Goal: Information Seeking & Learning: Learn about a topic

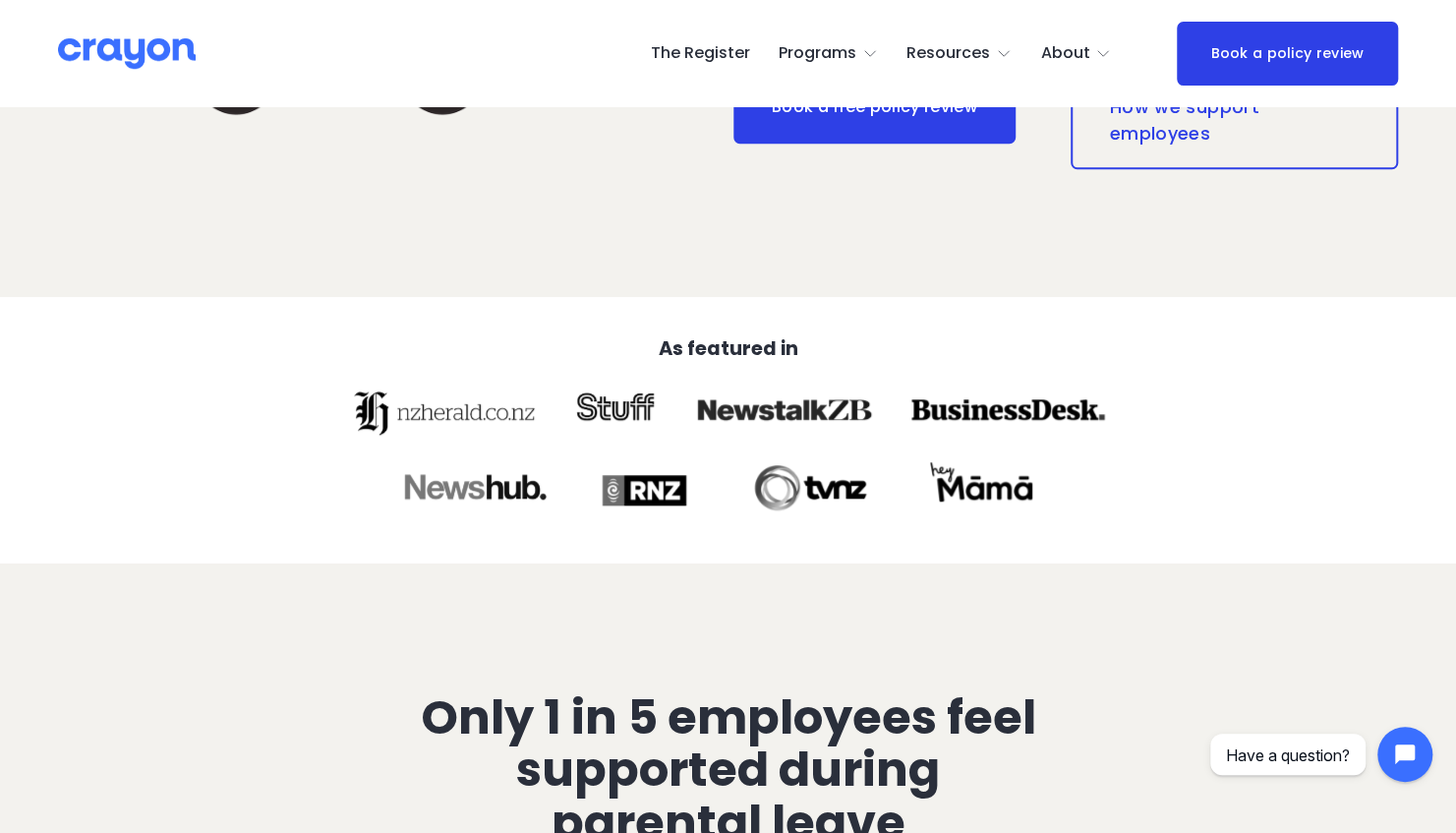
scroll to position [668, 0]
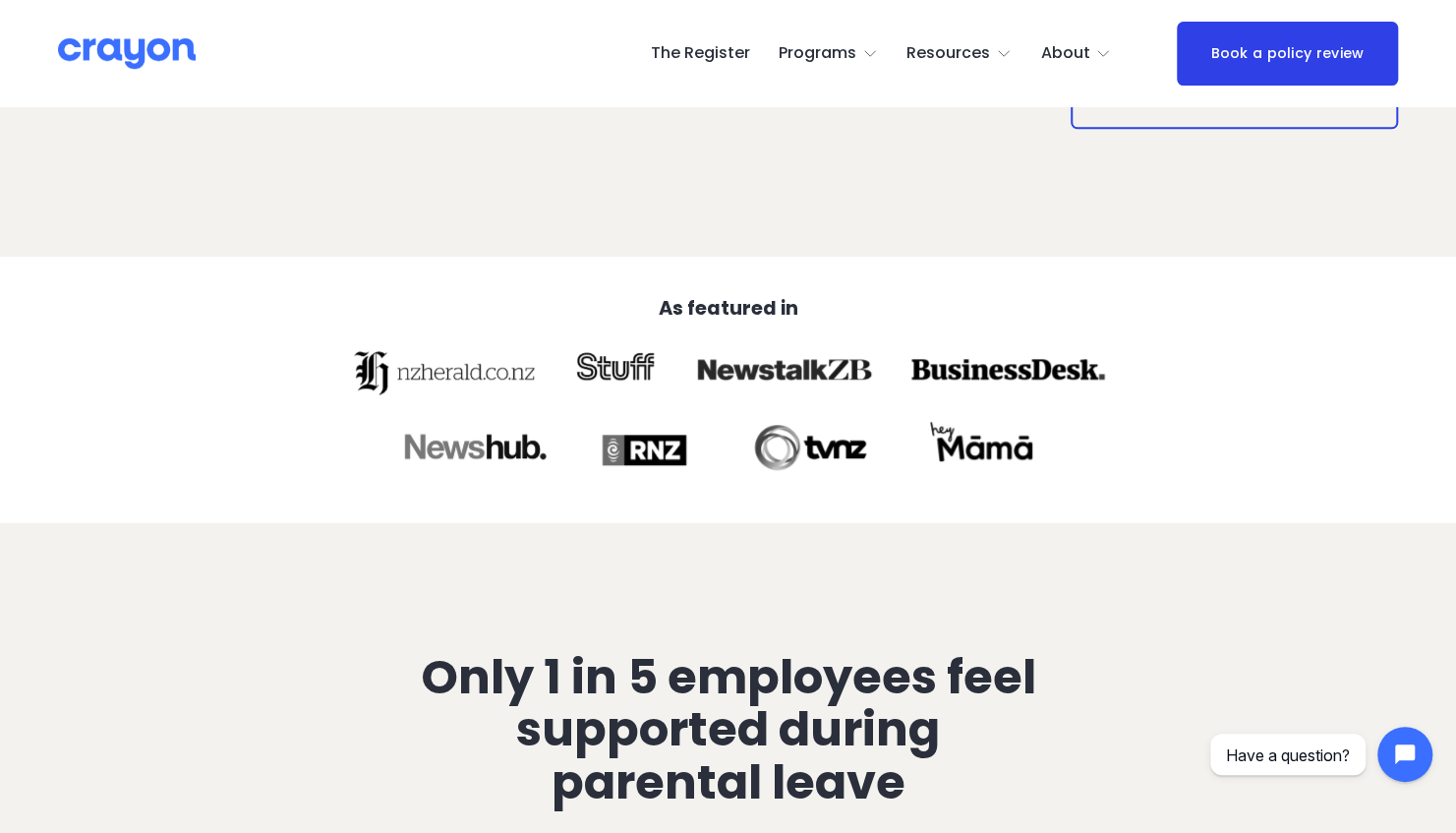
click at [1025, 452] on div at bounding box center [981, 450] width 132 height 69
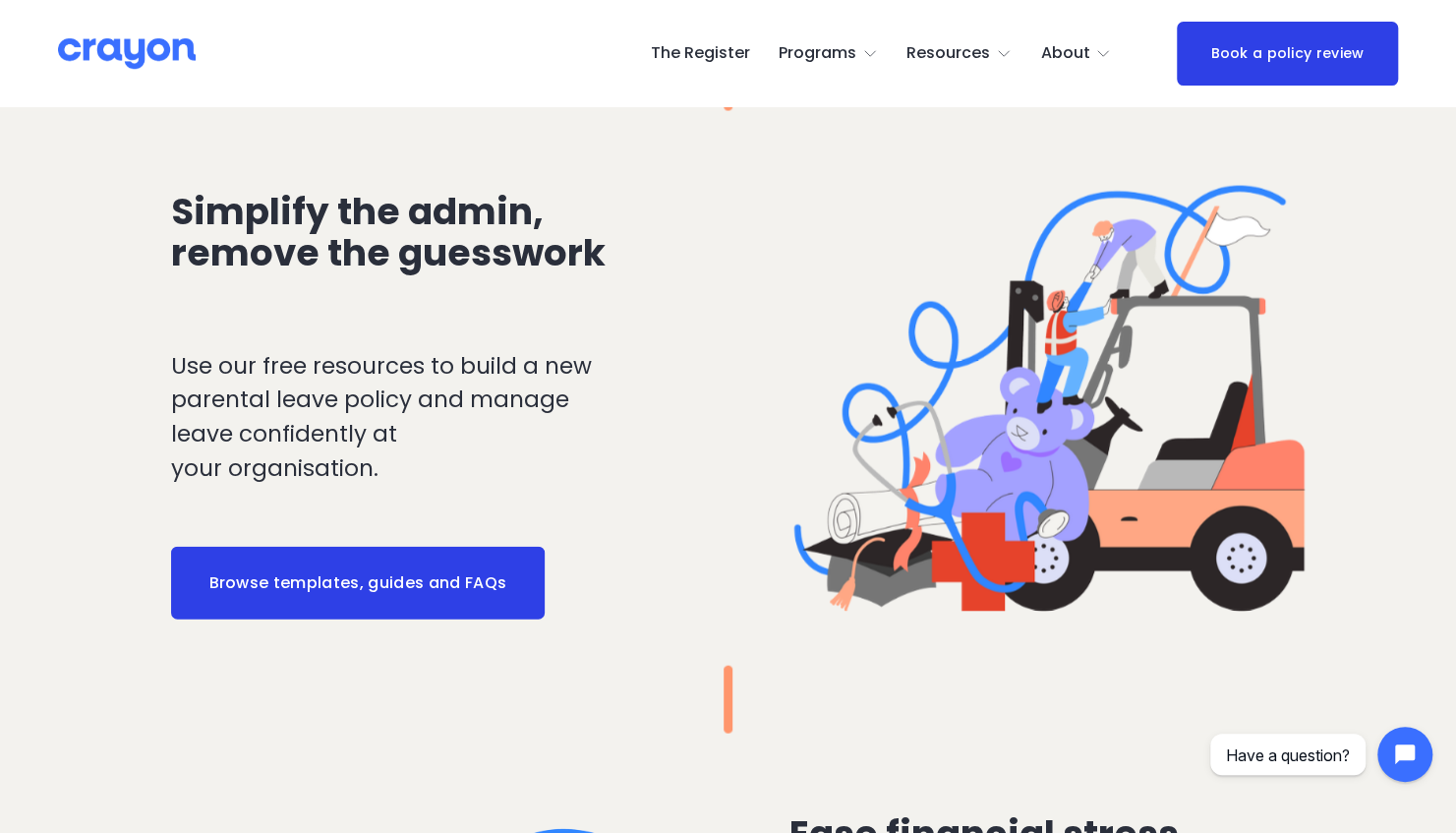
scroll to position [2269, 0]
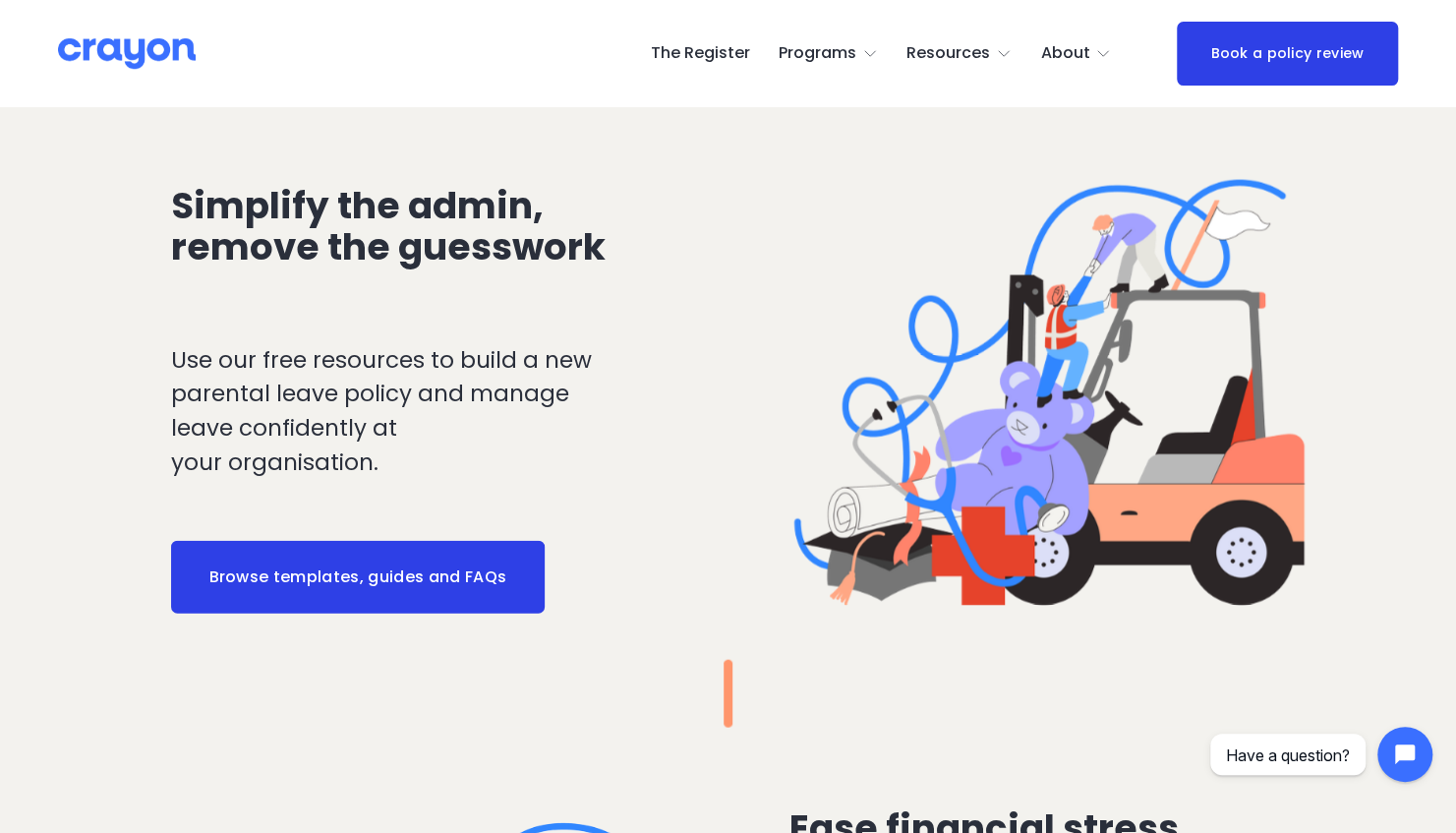
click at [0, 0] on span "Launch: Early Career" at bounding box center [0, 0] width 0 height 0
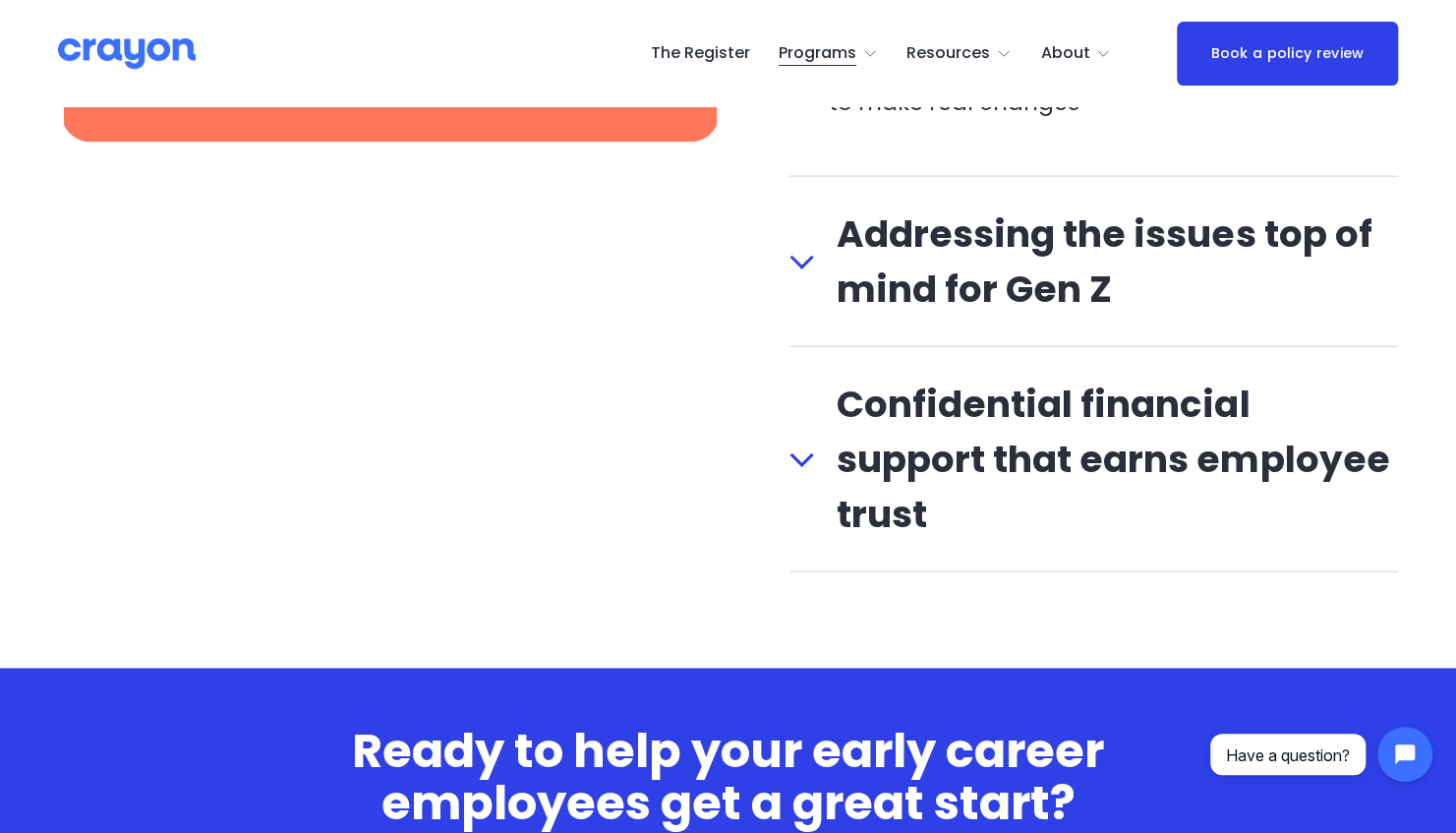
scroll to position [2243, 0]
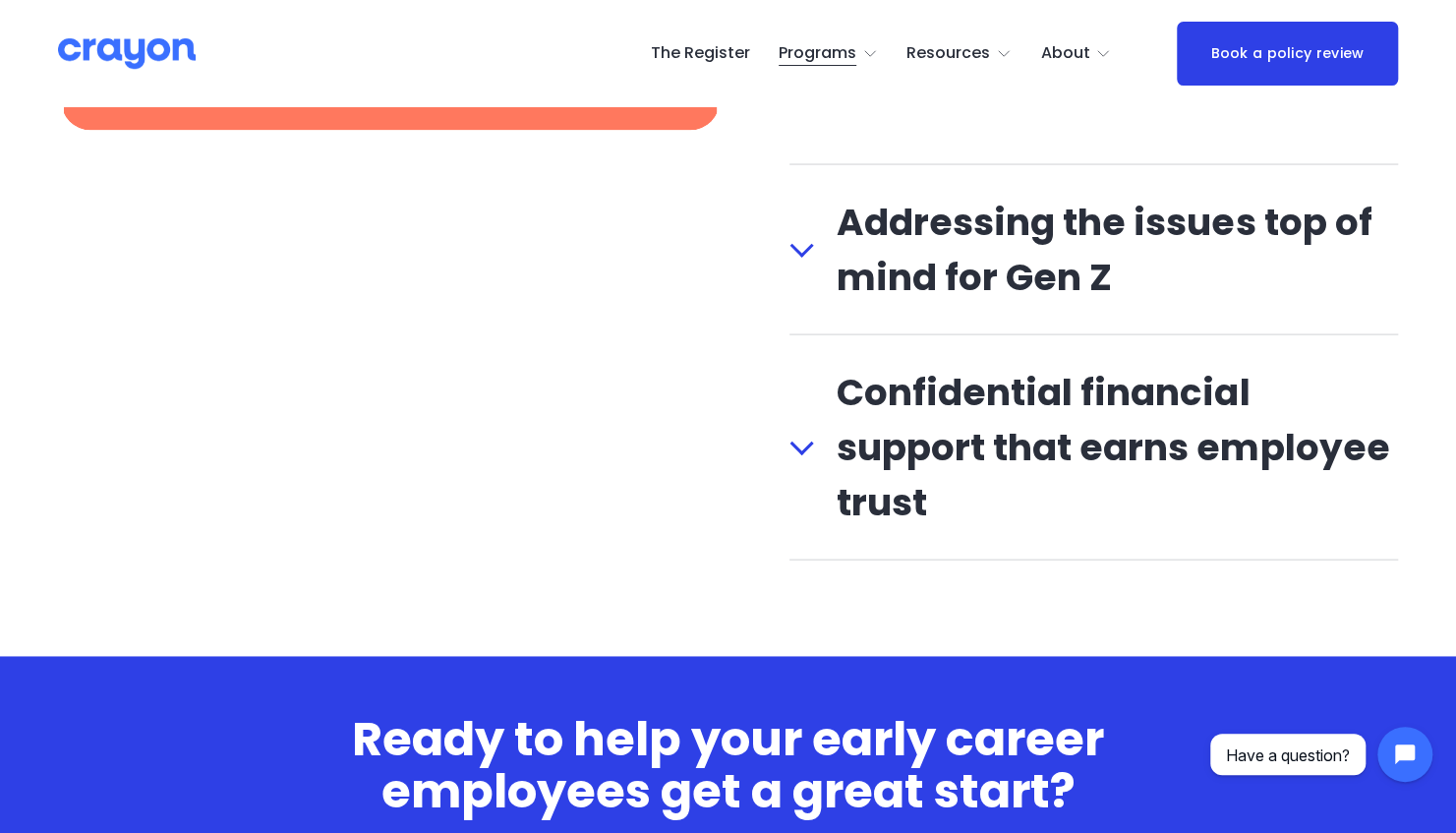
click at [1101, 398] on span "Confidential financial support that earns employee trust" at bounding box center [1106, 448] width 585 height 165
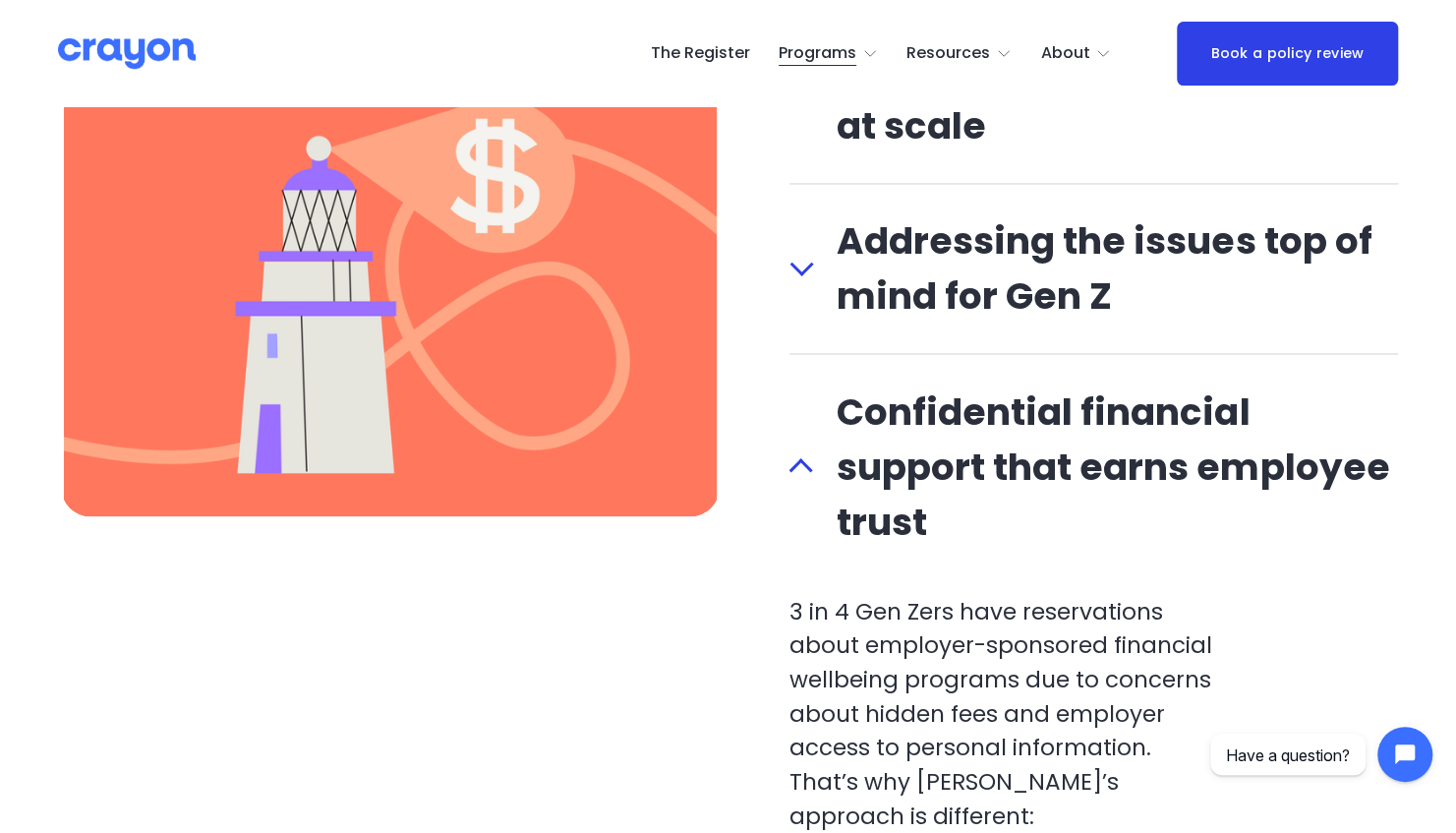
scroll to position [1864, 0]
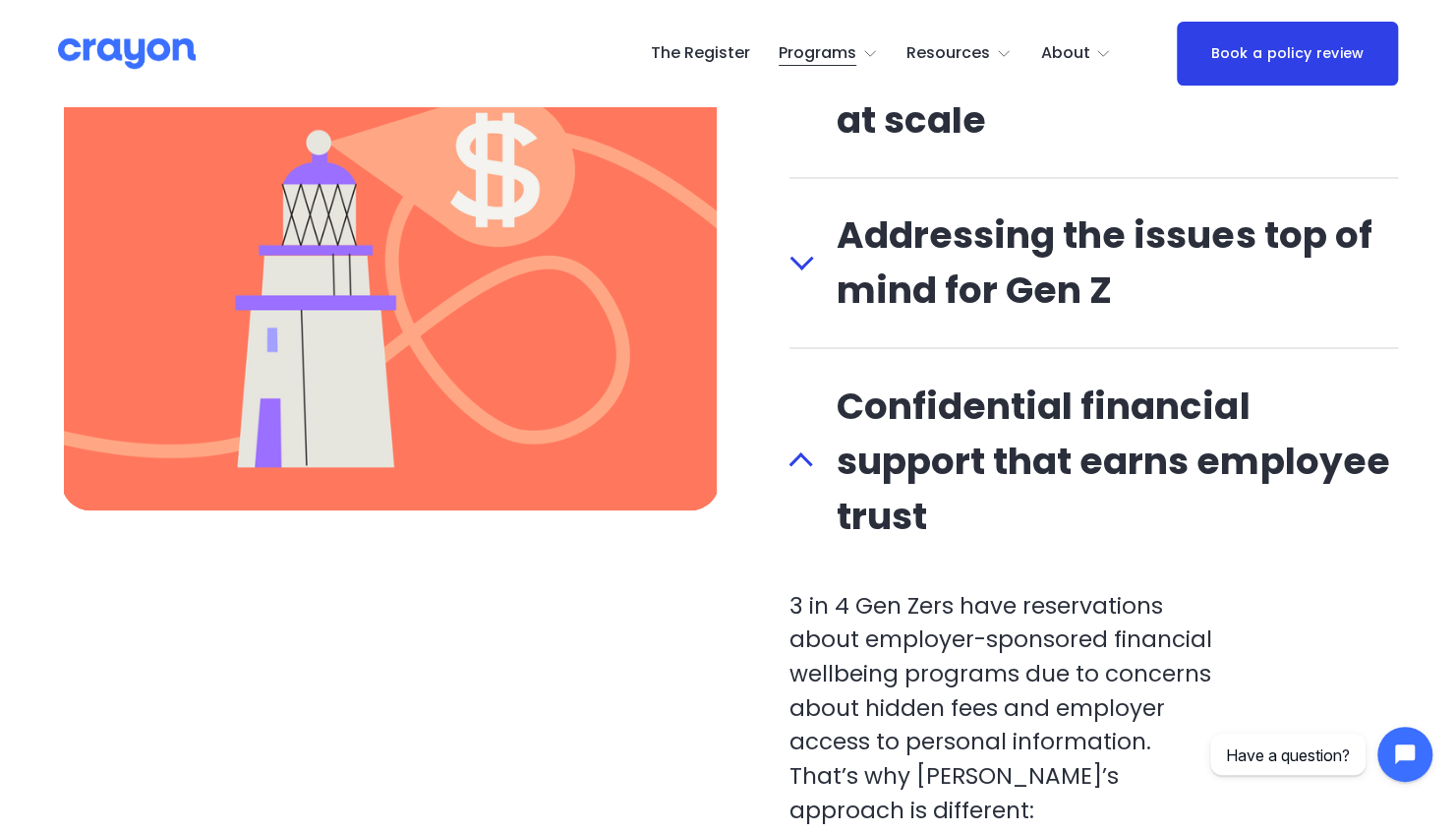
click at [1270, 270] on span "Addressing the issues top of mind for Gen Z" at bounding box center [1106, 262] width 585 height 110
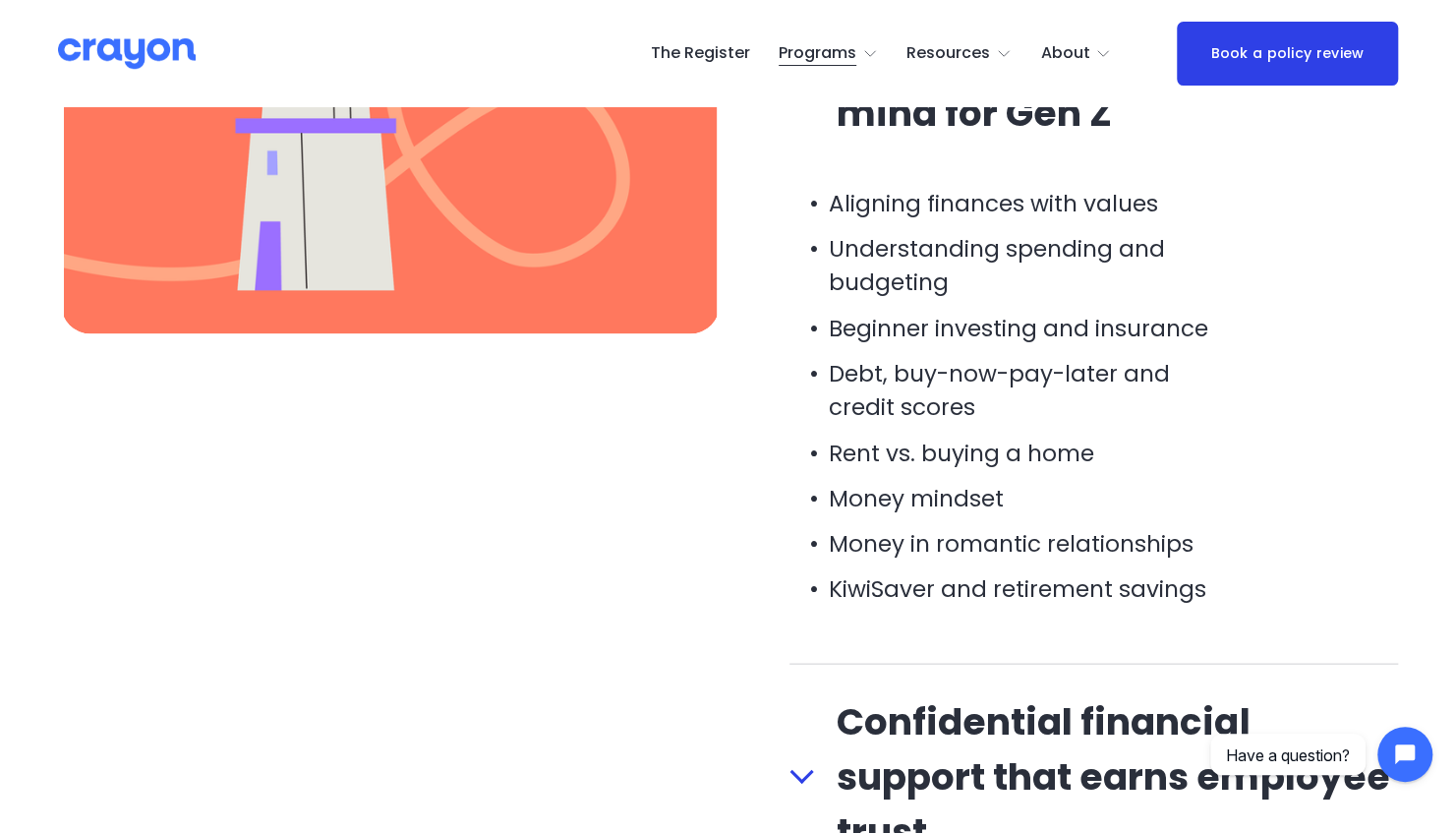
scroll to position [2049, 0]
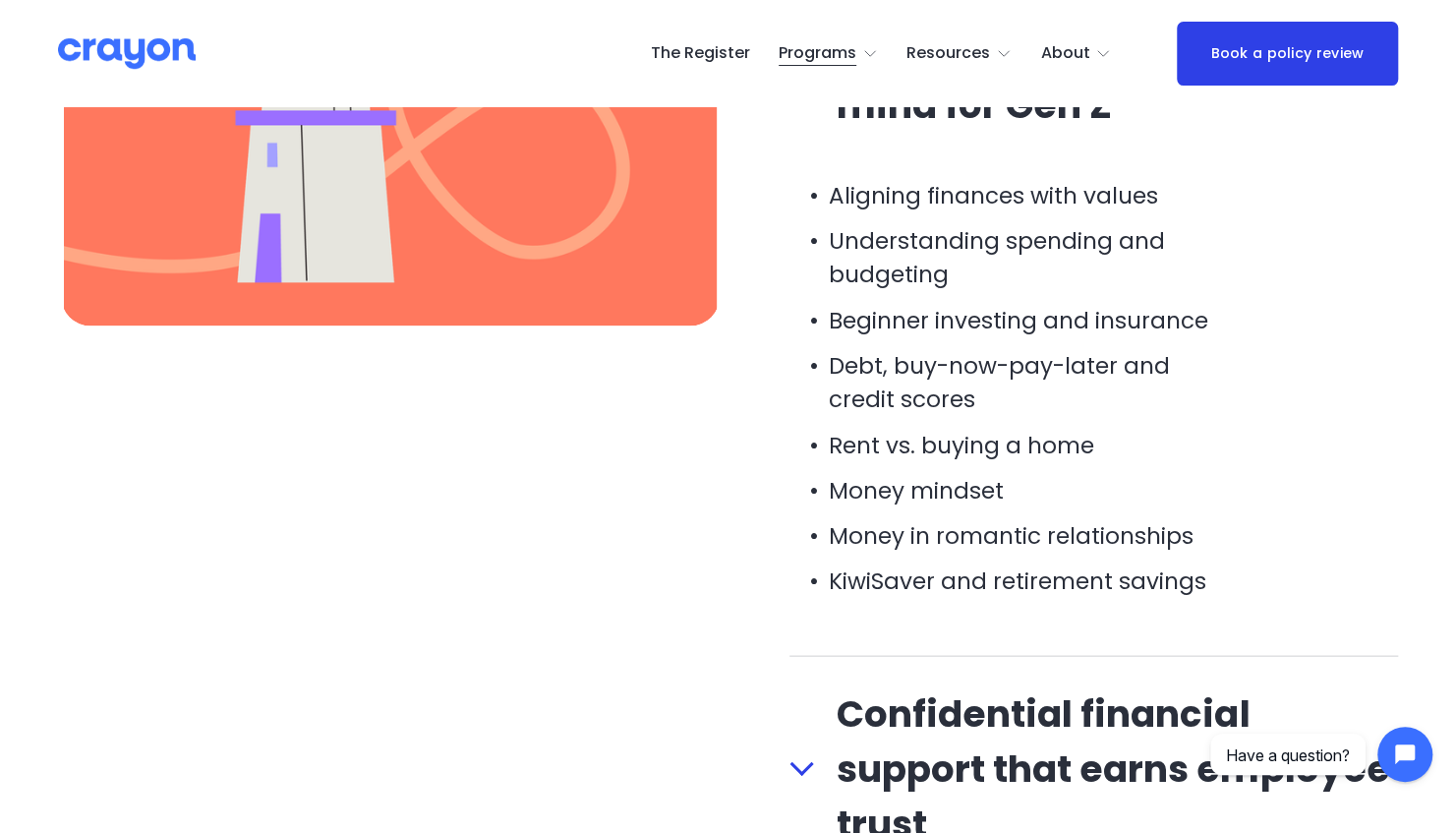
click at [710, 515] on div "What’s included The Crayon promise: No product sales. No judgment. Just practic…" at bounding box center [728, 293] width 1456 height 1178
